Goal: Task Accomplishment & Management: Use online tool/utility

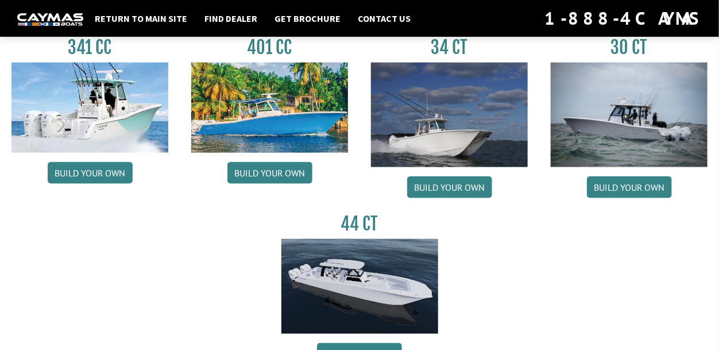
scroll to position [556, 0]
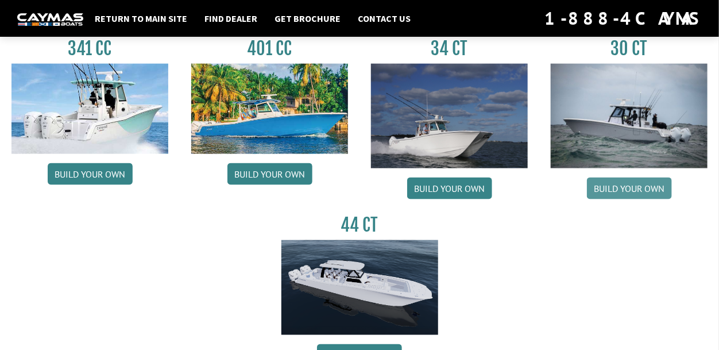
click at [612, 188] on link "Build your own" at bounding box center [629, 188] width 85 height 22
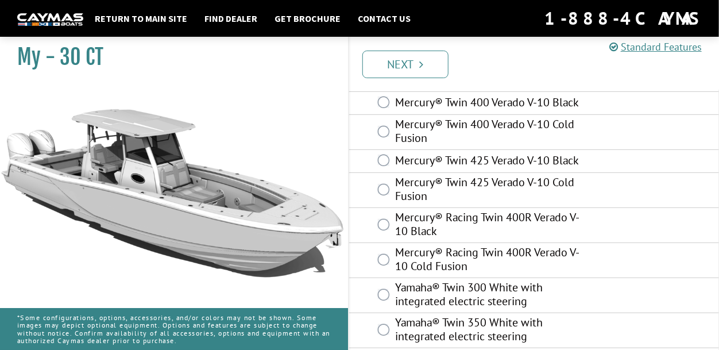
scroll to position [155, 0]
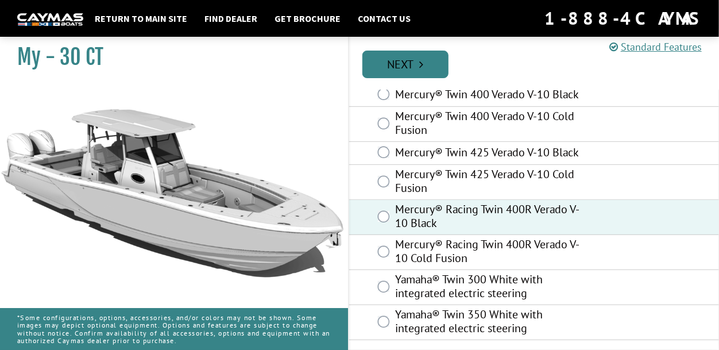
click at [424, 61] on link "Next" at bounding box center [405, 65] width 86 height 28
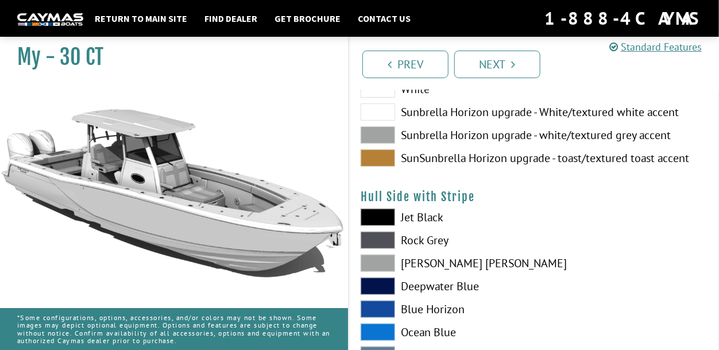
scroll to position [154, 0]
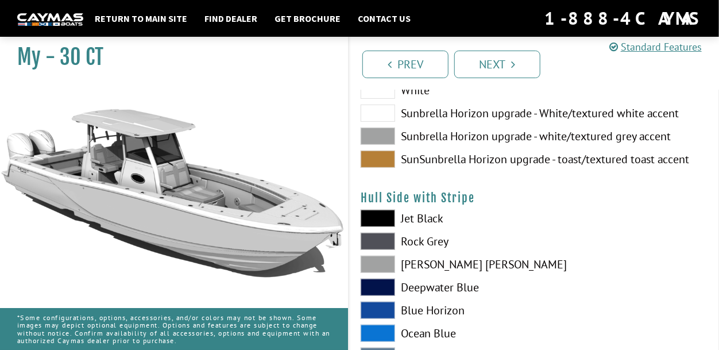
click at [368, 158] on span at bounding box center [377, 158] width 34 height 17
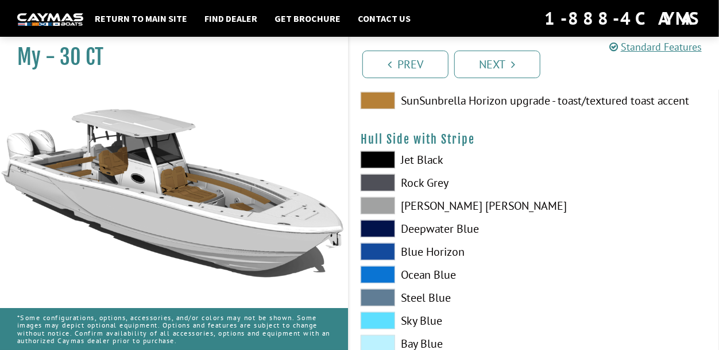
scroll to position [218, 0]
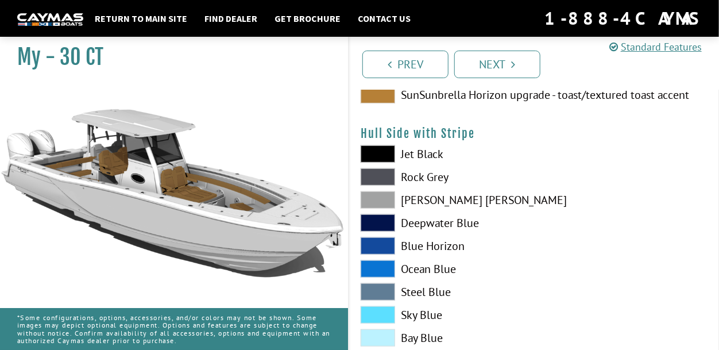
click at [375, 310] on span at bounding box center [377, 314] width 34 height 17
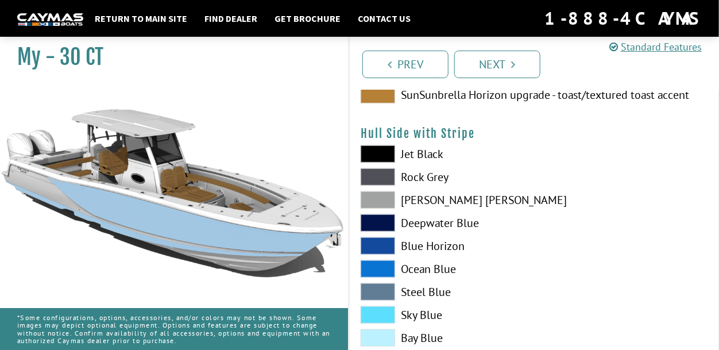
click at [383, 250] on span at bounding box center [377, 245] width 34 height 17
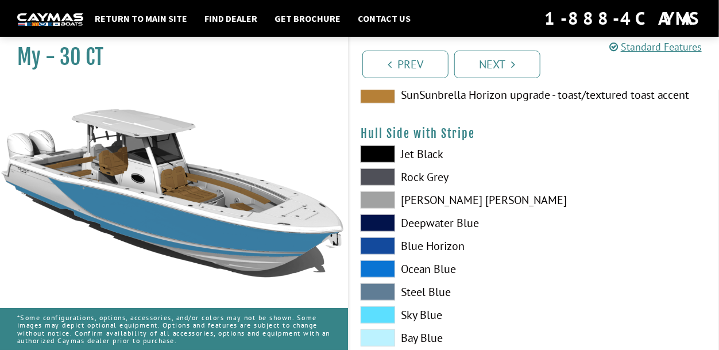
click at [381, 262] on span at bounding box center [377, 268] width 34 height 17
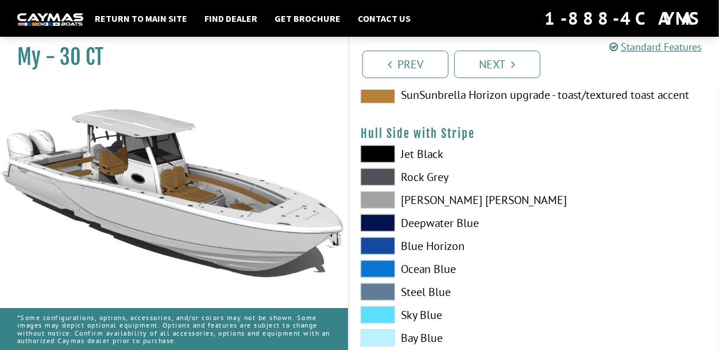
click at [385, 216] on span at bounding box center [377, 222] width 34 height 17
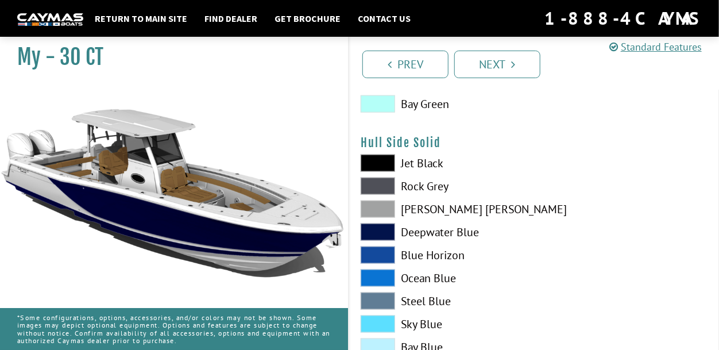
scroll to position [495, 0]
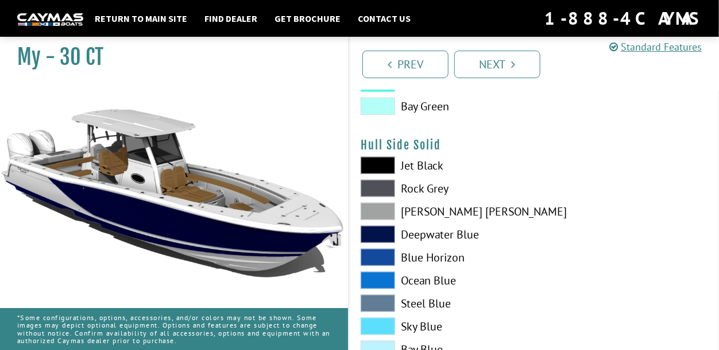
click at [386, 234] on span at bounding box center [377, 234] width 34 height 17
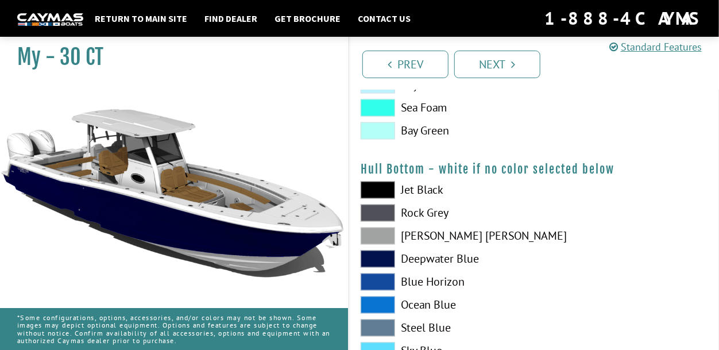
scroll to position [762, 0]
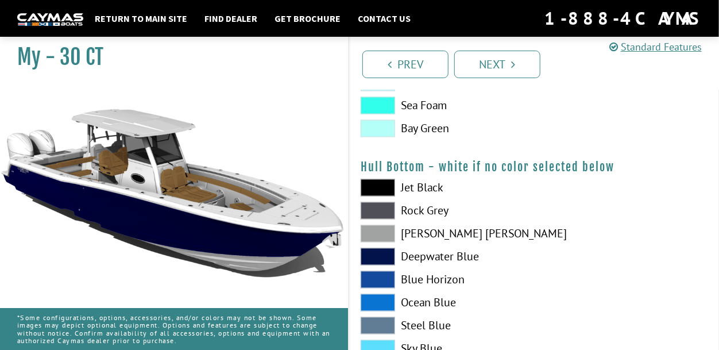
click at [380, 189] on span at bounding box center [377, 187] width 34 height 17
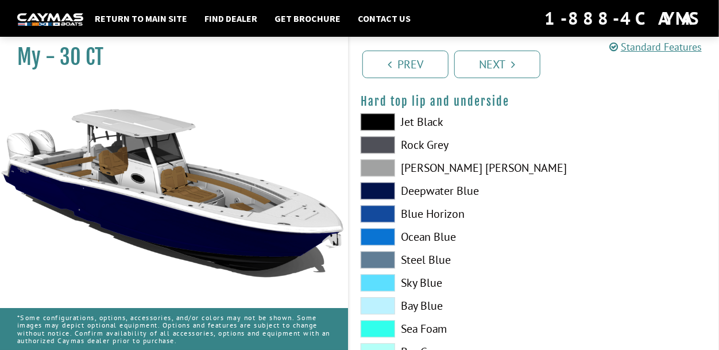
scroll to position [1135, 0]
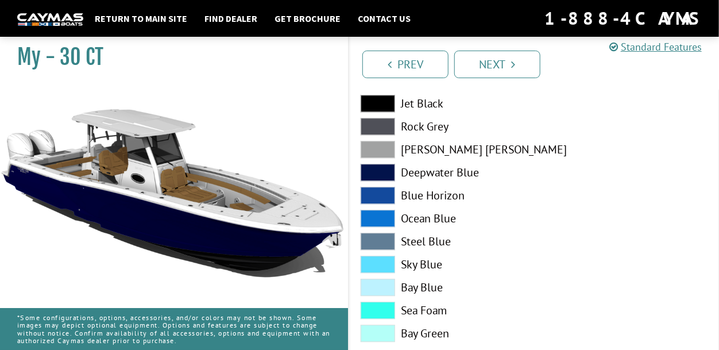
click at [387, 105] on span at bounding box center [377, 103] width 34 height 17
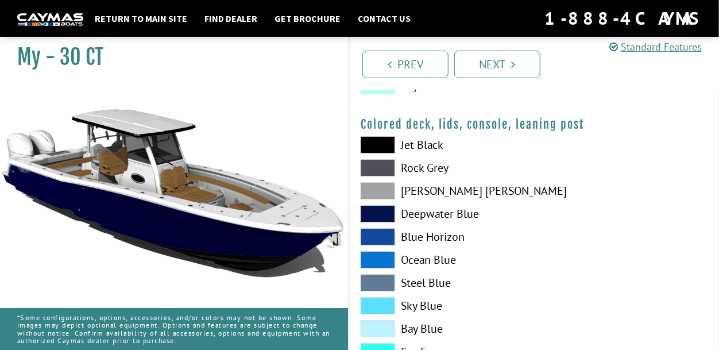
scroll to position [1382, 0]
click at [383, 187] on span at bounding box center [377, 191] width 34 height 17
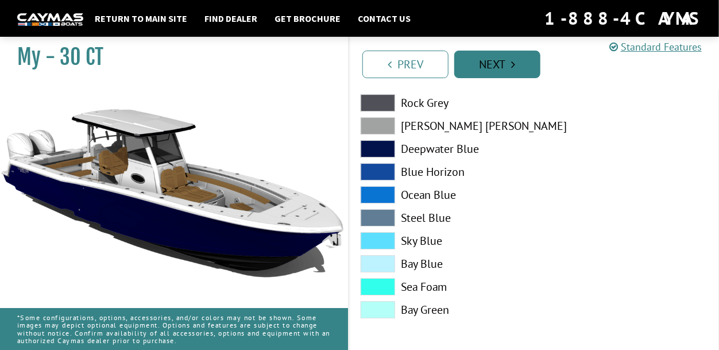
click at [507, 59] on link "Next" at bounding box center [497, 65] width 86 height 28
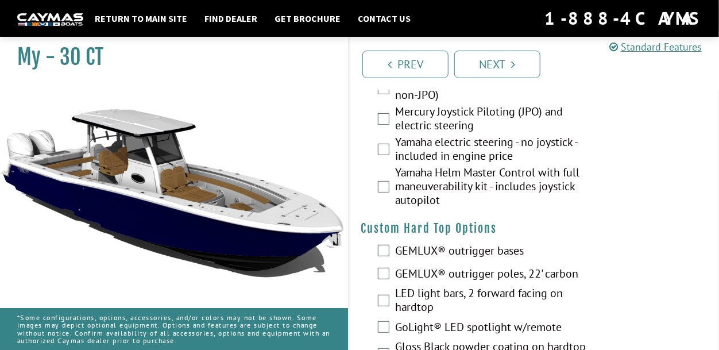
scroll to position [0, 0]
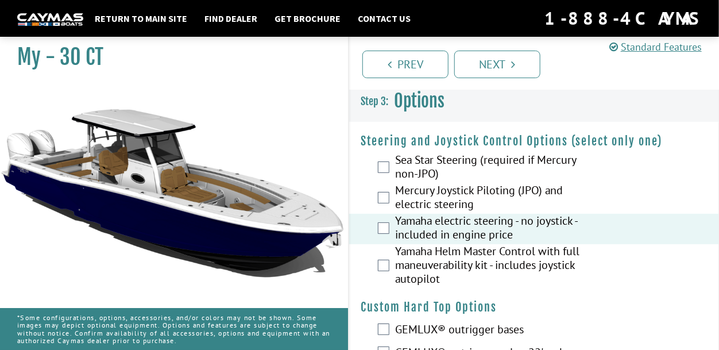
click at [389, 200] on div "Mercury Joystick Piloting (JPO) and electric steering" at bounding box center [534, 198] width 370 height 30
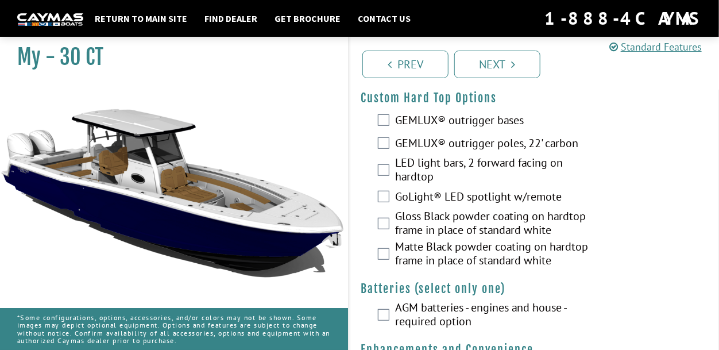
scroll to position [210, 0]
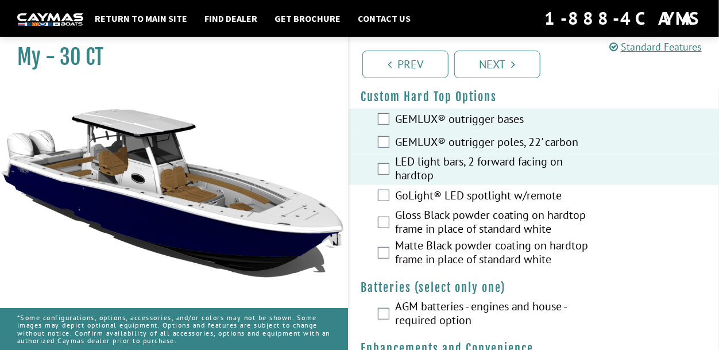
click at [384, 201] on div "GoLight® LED spotlight w/remote" at bounding box center [534, 196] width 370 height 23
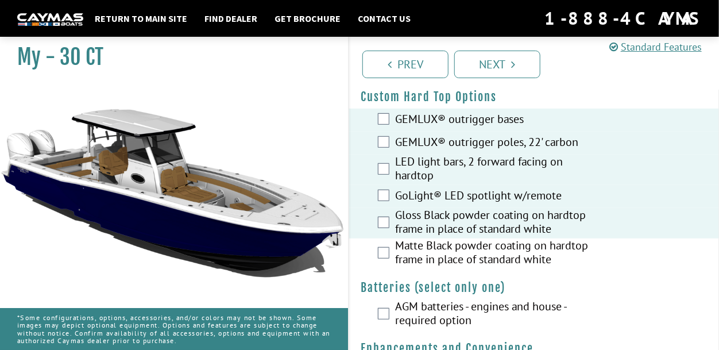
click at [378, 259] on div "Matte Black powder coating on hardtop frame in place of standard white" at bounding box center [534, 253] width 370 height 30
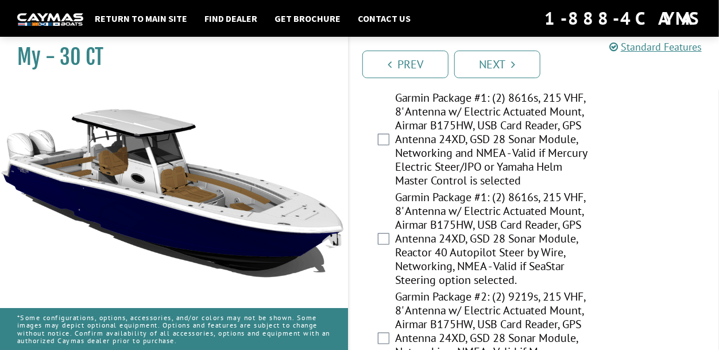
scroll to position [2217, 0]
